Goal: Communication & Community: Participate in discussion

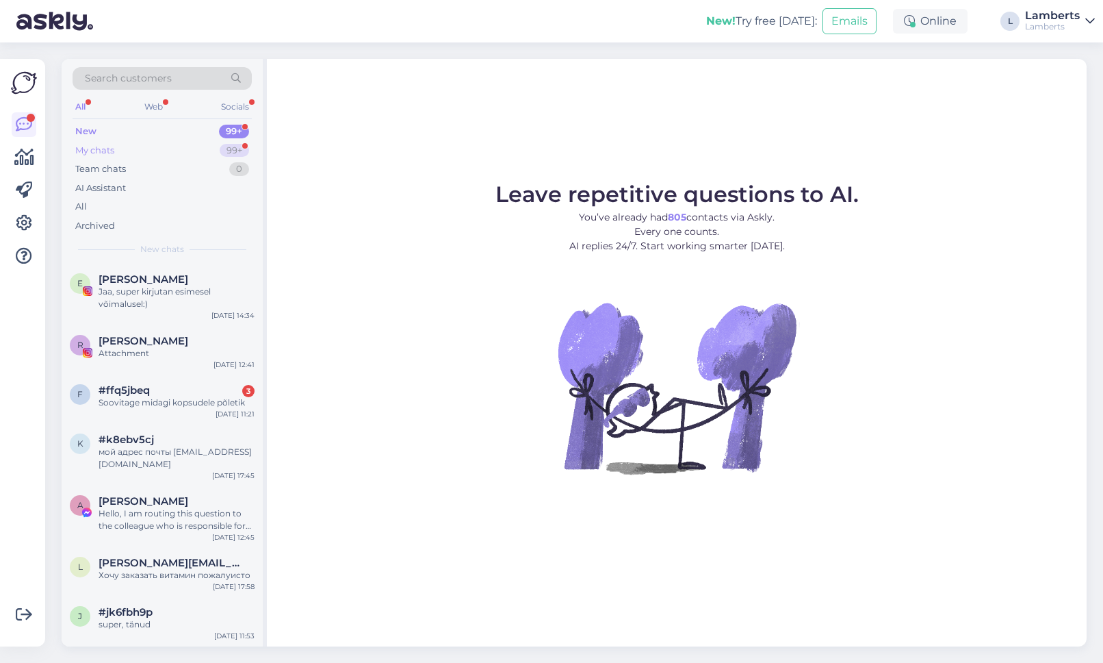
click at [229, 146] on div "99+" at bounding box center [234, 151] width 29 height 14
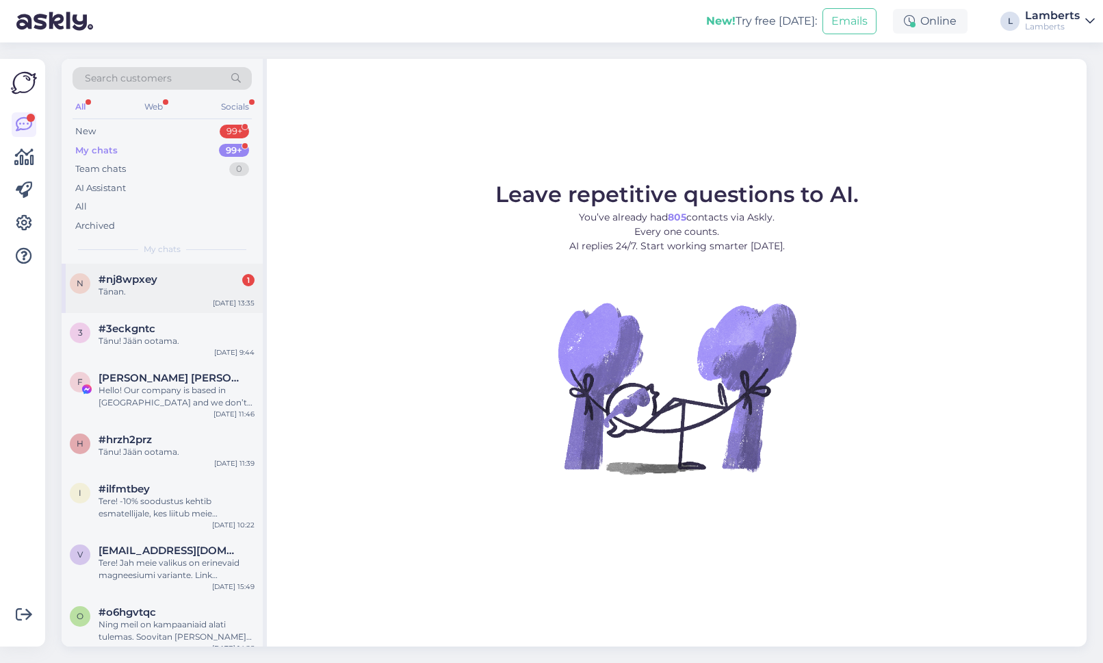
click at [211, 284] on div "#nj8wpxey 1" at bounding box center [177, 279] width 156 height 12
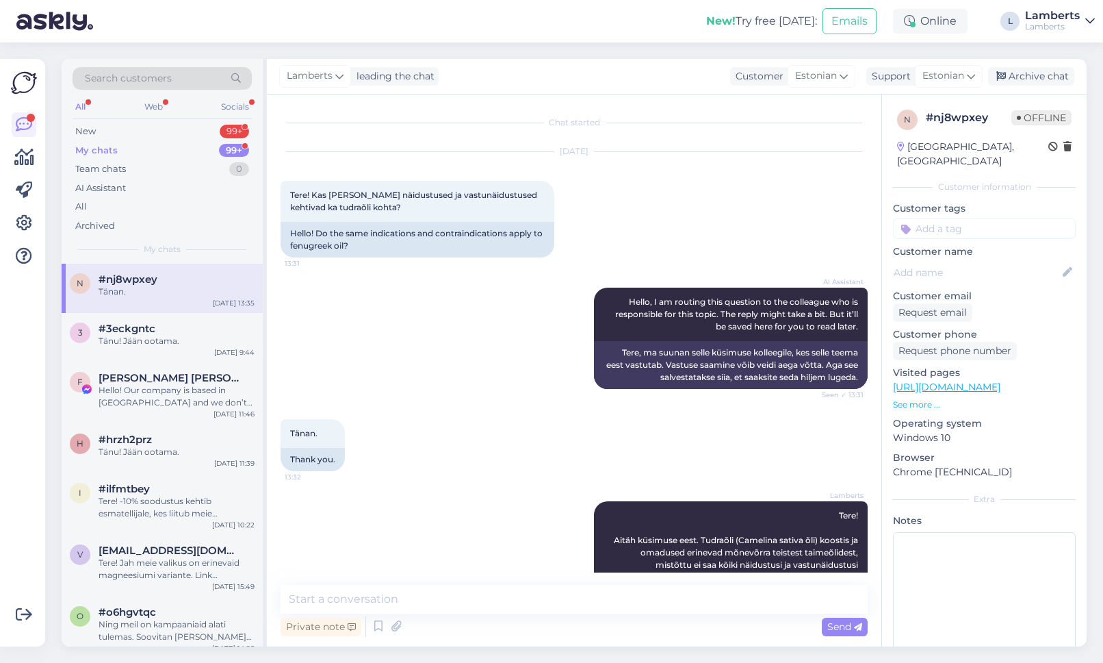
scroll to position [167, 0]
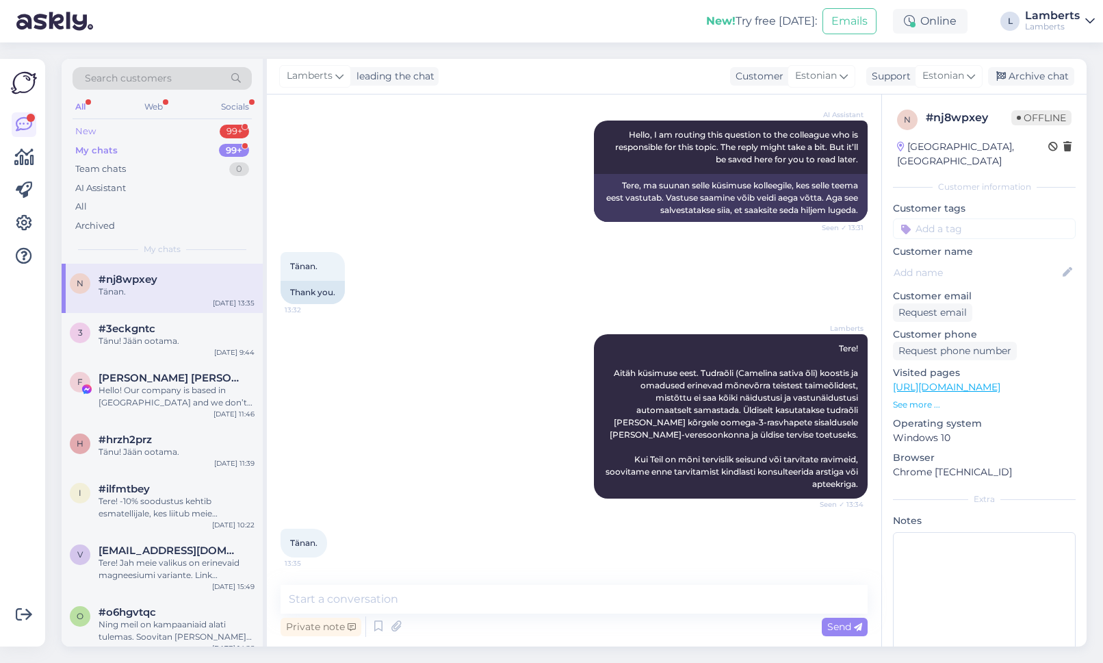
click at [240, 131] on div "99+" at bounding box center [234, 132] width 29 height 14
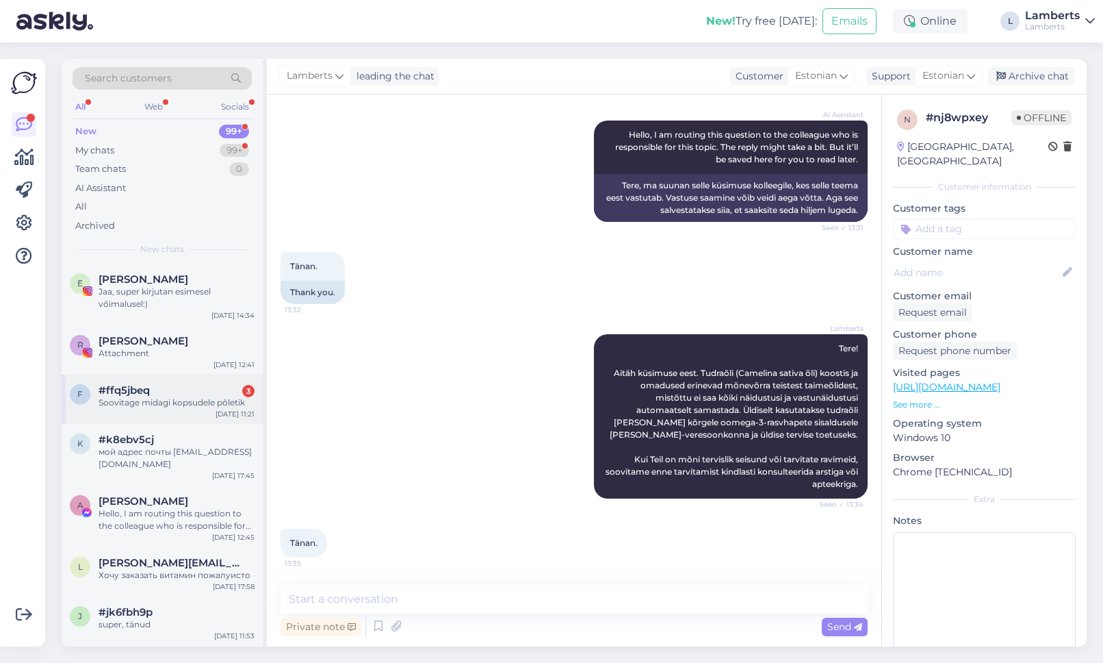
click at [224, 407] on div "Soovitage midagi kopsudele põletik" at bounding box center [177, 402] width 156 height 12
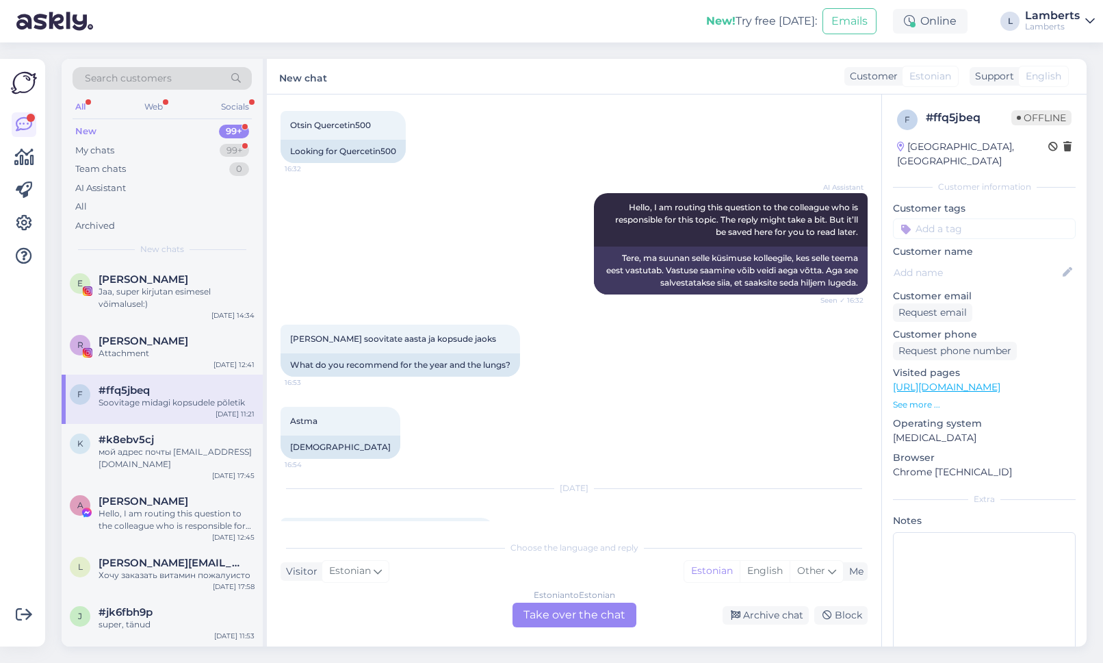
scroll to position [133, 0]
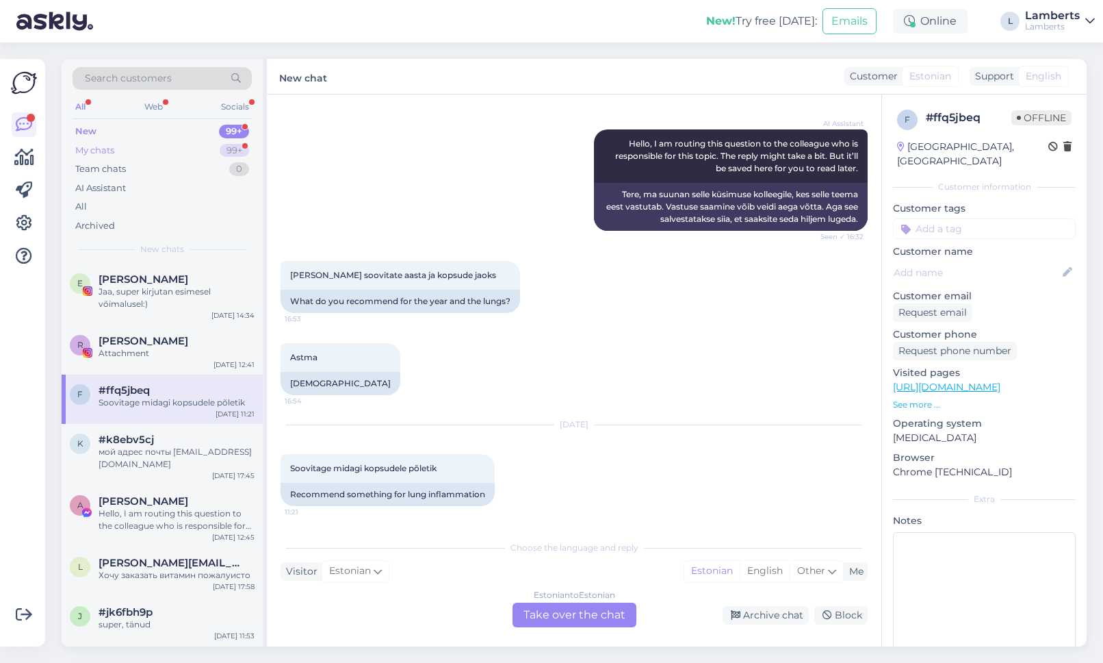
click at [213, 153] on div "My chats 99+" at bounding box center [162, 150] width 179 height 19
